Goal: Book appointment/travel/reservation

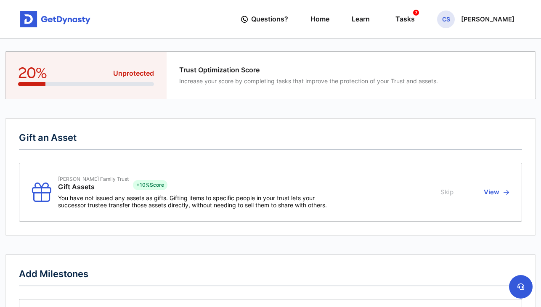
click at [329, 20] on link "Home" at bounding box center [319, 19] width 19 height 24
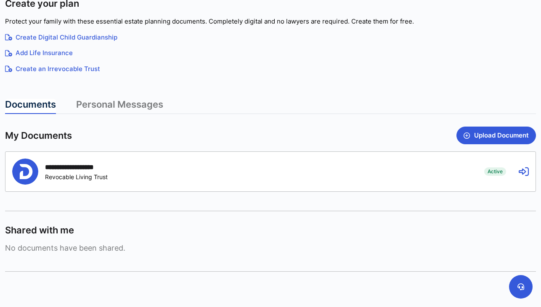
scroll to position [151, 0]
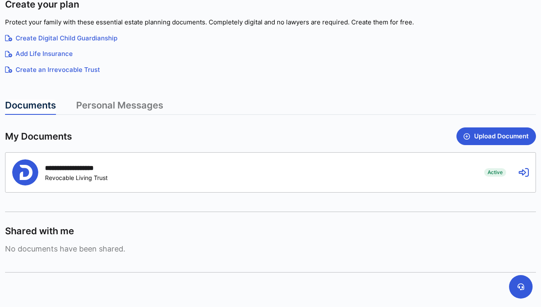
click at [525, 175] on icon at bounding box center [524, 172] width 10 height 10
click at [524, 172] on icon at bounding box center [524, 172] width 10 height 10
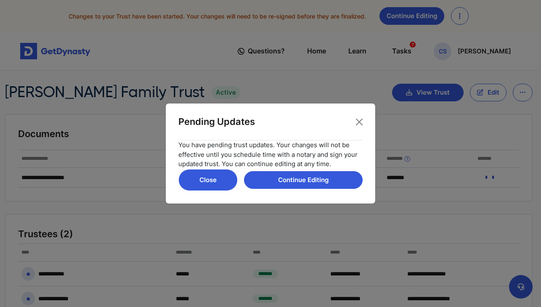
click at [223, 179] on button "Close" at bounding box center [207, 180] width 59 height 22
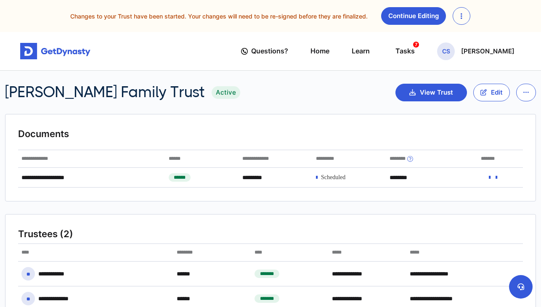
click at [462, 19] on button "button" at bounding box center [462, 16] width 18 height 18
click at [468, 34] on link "Discard Changes" at bounding box center [487, 35] width 69 height 13
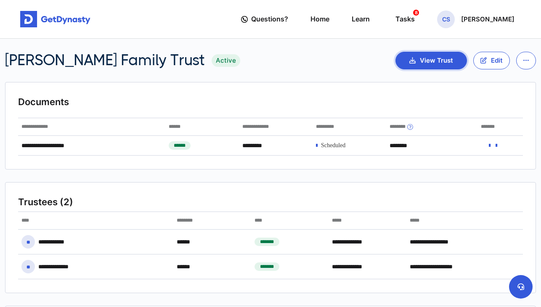
click at [434, 63] on button "View Trust" at bounding box center [430, 61] width 71 height 18
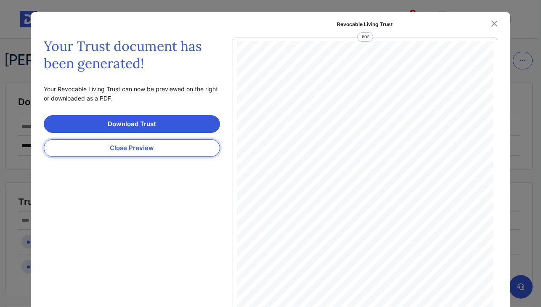
scroll to position [4, 0]
click at [165, 150] on button "Close Preview" at bounding box center [132, 148] width 176 height 18
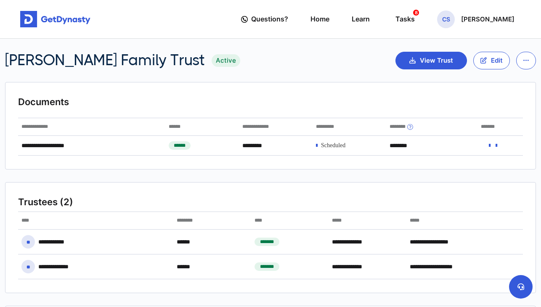
scroll to position [0, 0]
click at [415, 21] on div "Tasks 8" at bounding box center [404, 19] width 19 height 16
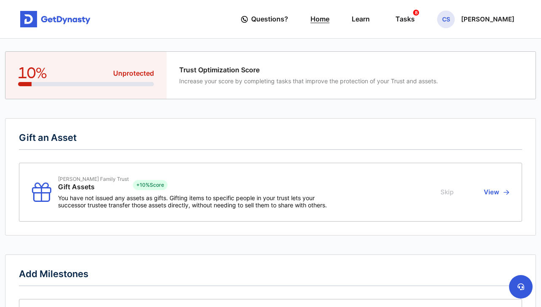
click at [329, 20] on link "Home" at bounding box center [319, 19] width 19 height 24
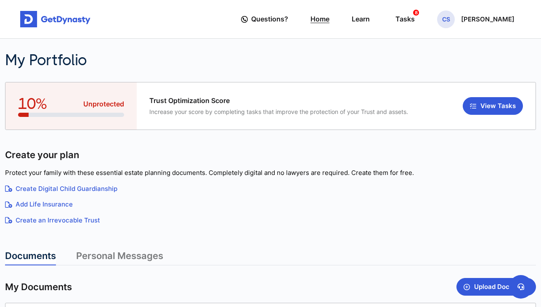
click at [323, 18] on link "Home" at bounding box center [319, 19] width 19 height 24
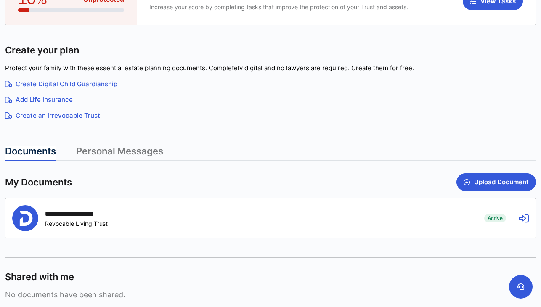
scroll to position [106, 0]
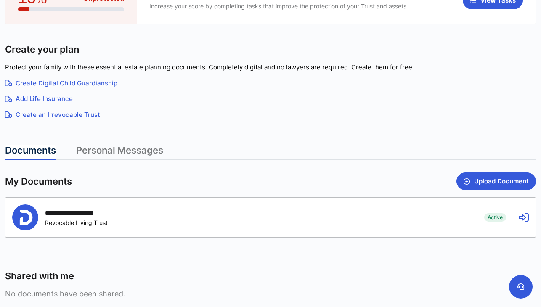
click at [519, 217] on icon at bounding box center [524, 217] width 10 height 10
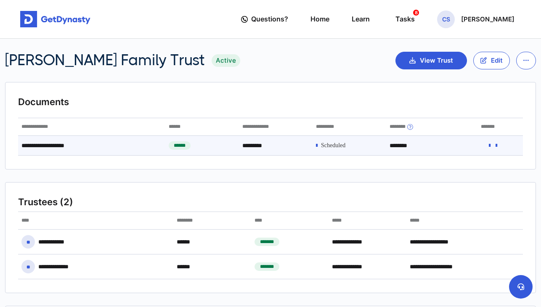
click at [334, 145] on span at bounding box center [333, 145] width 24 height 7
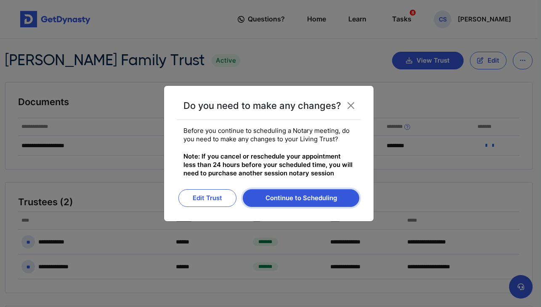
click at [292, 197] on button "Continue to Scheduling" at bounding box center [301, 198] width 116 height 18
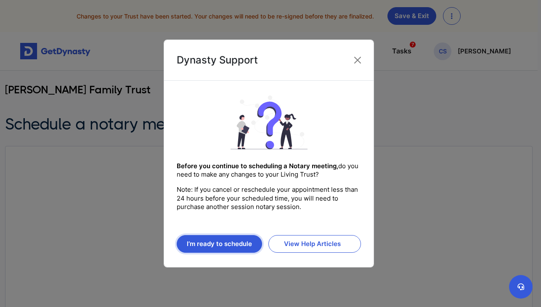
click at [227, 244] on button "I’m ready to schedule" at bounding box center [219, 244] width 85 height 18
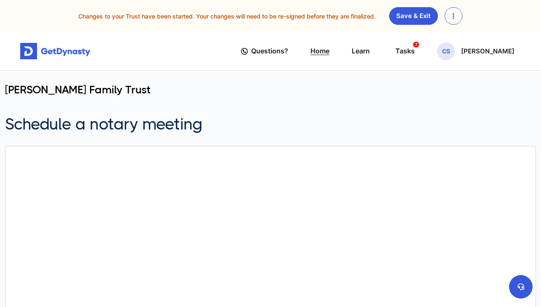
click at [329, 54] on link "Home" at bounding box center [319, 51] width 19 height 24
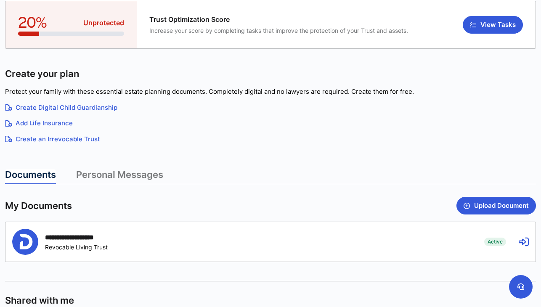
scroll to position [84, 0]
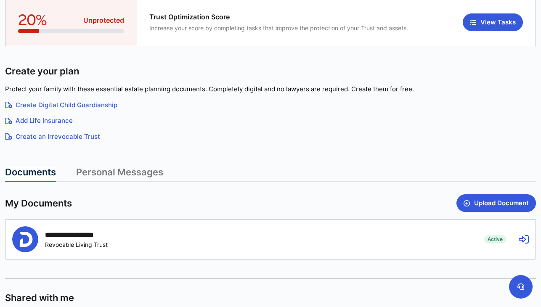
click at [521, 238] on icon at bounding box center [524, 239] width 10 height 10
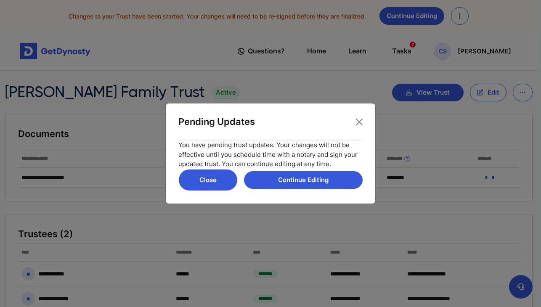
click at [215, 180] on button "Close" at bounding box center [207, 180] width 59 height 22
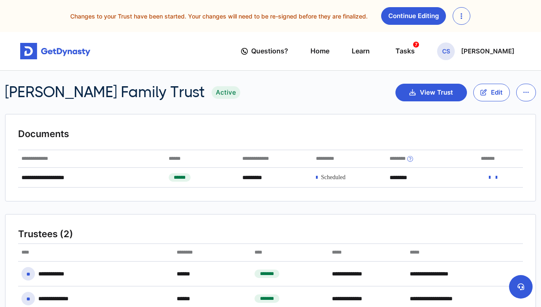
click at [455, 18] on button "button" at bounding box center [462, 16] width 18 height 18
click at [470, 28] on div "Discard Changes" at bounding box center [488, 36] width 70 height 21
click at [471, 34] on link "Discard Changes" at bounding box center [487, 35] width 69 height 13
